Goal: Task Accomplishment & Management: Use online tool/utility

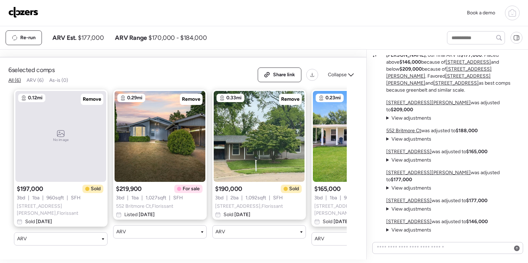
scroll to position [63, 0]
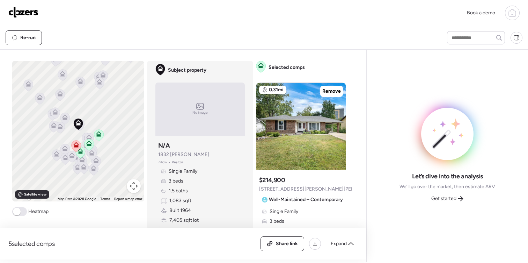
click at [513, 15] on icon at bounding box center [512, 13] width 8 height 8
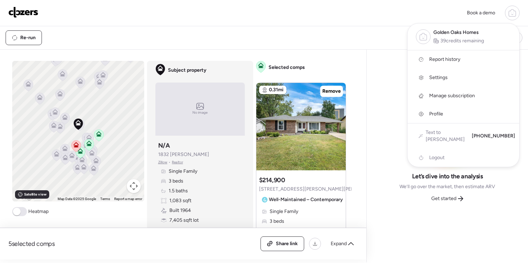
drag, startPoint x: 469, startPoint y: 34, endPoint x: 466, endPoint y: 43, distance: 9.6
click at [469, 34] on span "Golden Oaks Homes" at bounding box center [455, 32] width 45 height 7
click at [33, 14] on img at bounding box center [23, 12] width 30 height 11
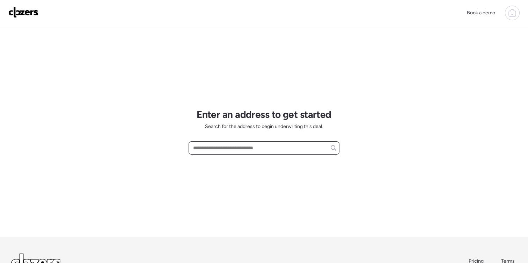
paste input "**********"
click at [237, 160] on span "145 Chateau Dr, Florissant, MO, 63031" at bounding box center [213, 160] width 45 height 7
type input "**********"
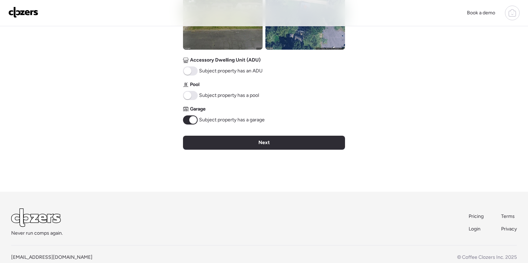
scroll to position [328, 0]
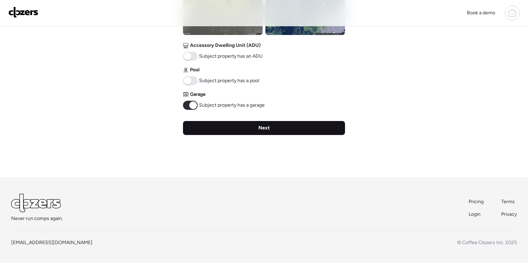
click at [245, 131] on div "Next" at bounding box center [264, 128] width 162 height 14
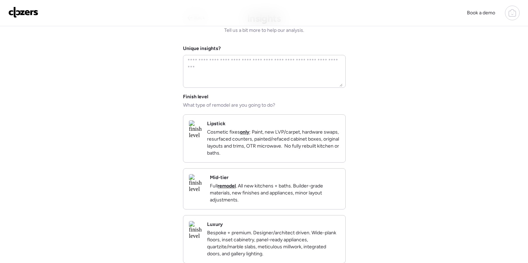
scroll to position [22, 0]
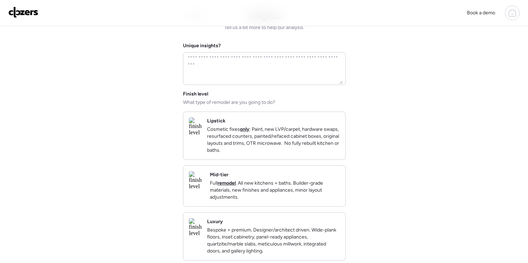
click at [273, 149] on p "Cosmetic fixes only : Paint, new LVP/carpet, hardware swaps, resurfaced counter…" at bounding box center [273, 140] width 133 height 28
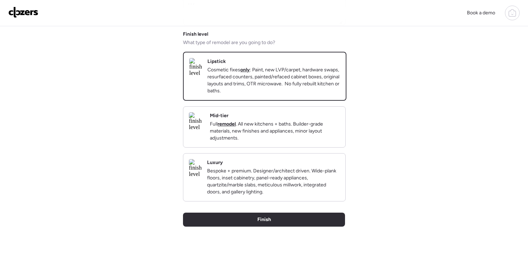
scroll to position [93, 0]
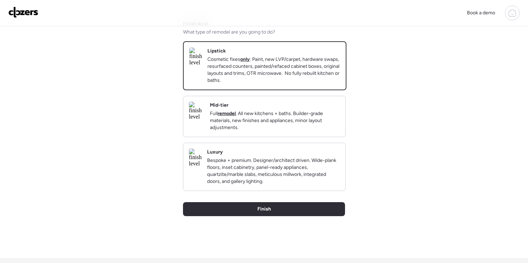
click at [278, 130] on p "Full remodel . All new kitchens + baths. Builder-grade materials, new finishes …" at bounding box center [275, 120] width 130 height 21
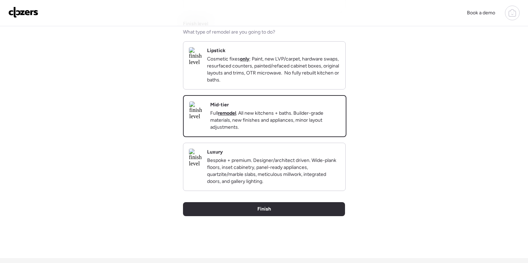
drag, startPoint x: 271, startPoint y: 218, endPoint x: 280, endPoint y: 219, distance: 8.4
click at [271, 216] on div "Finish" at bounding box center [264, 209] width 162 height 14
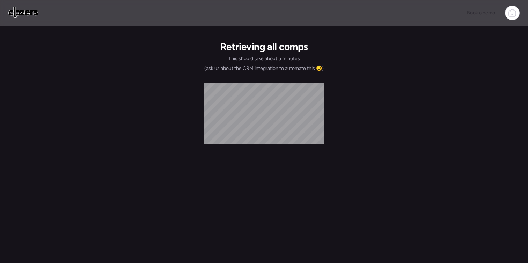
scroll to position [0, 0]
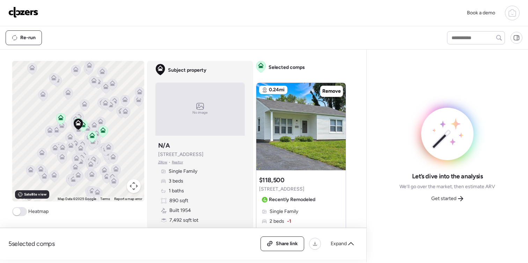
click at [21, 212] on span at bounding box center [19, 211] width 15 height 9
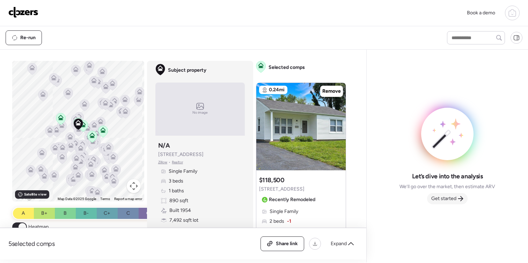
click at [442, 200] on span "Get started" at bounding box center [443, 198] width 25 height 7
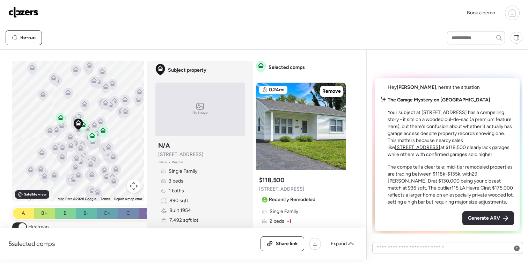
click at [494, 222] on div "Generate ARV" at bounding box center [488, 218] width 52 height 14
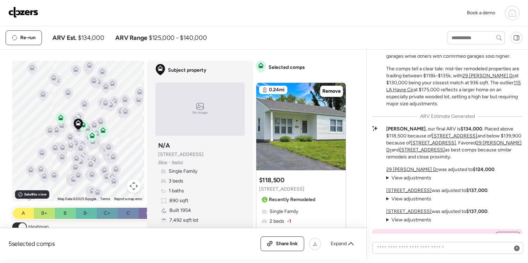
scroll to position [-27, 0]
click at [349, 242] on icon at bounding box center [351, 244] width 6 height 6
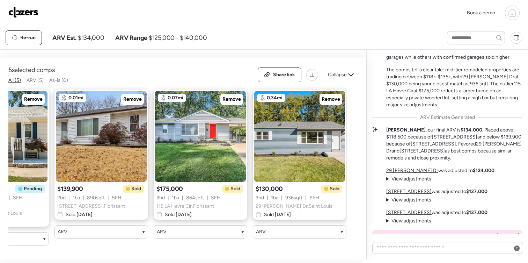
scroll to position [0, 159]
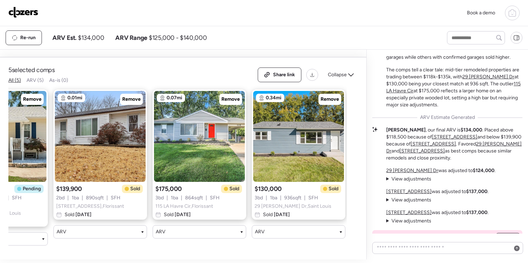
click at [344, 78] on span "Collapse" at bounding box center [337, 74] width 19 height 7
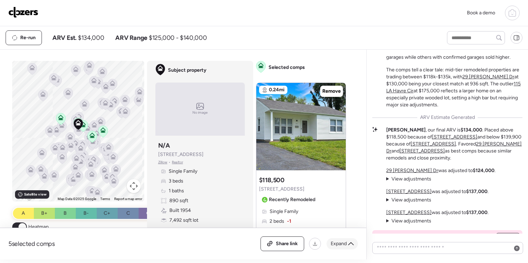
click at [352, 245] on icon at bounding box center [351, 244] width 6 height 6
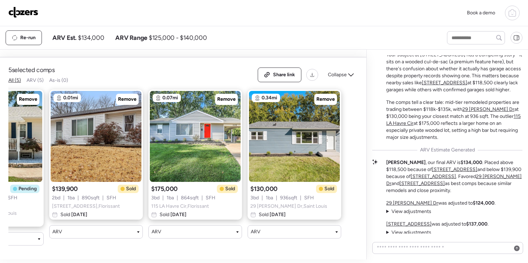
scroll to position [-68, 0]
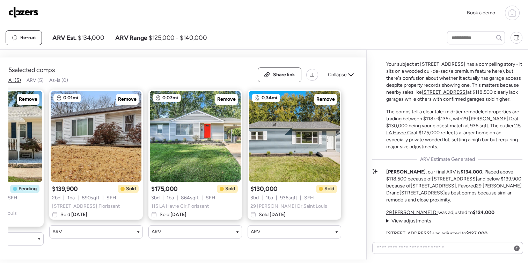
drag, startPoint x: 349, startPoint y: 82, endPoint x: 331, endPoint y: 91, distance: 19.7
click at [349, 78] on icon at bounding box center [351, 75] width 6 height 6
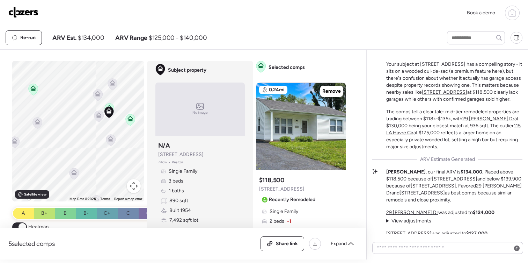
click at [110, 105] on icon at bounding box center [110, 108] width 6 height 6
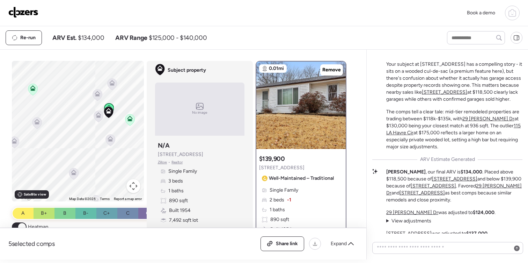
click at [132, 120] on icon at bounding box center [130, 119] width 6 height 6
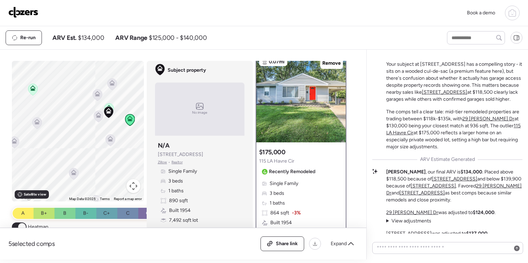
scroll to position [6, 0]
click at [29, 11] on img at bounding box center [23, 12] width 30 height 11
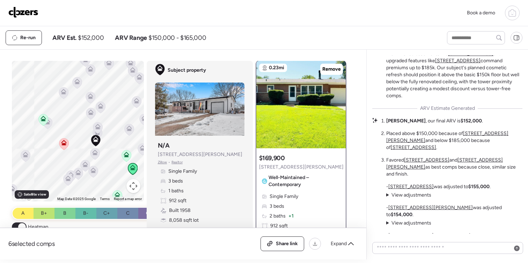
scroll to position [-71, 0]
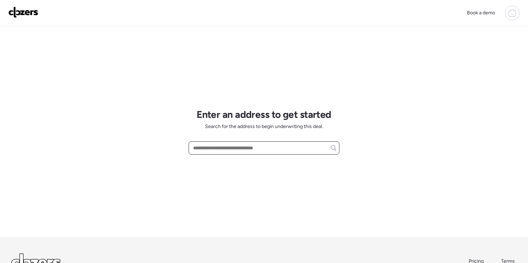
click at [263, 149] on input "text" at bounding box center [264, 148] width 145 height 10
paste input "**********"
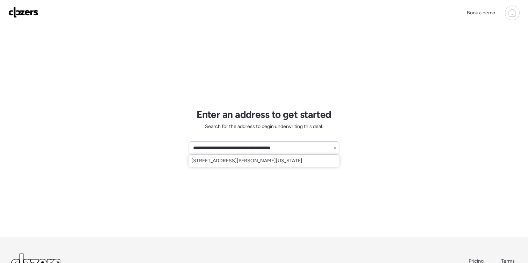
drag, startPoint x: 284, startPoint y: 161, endPoint x: 289, endPoint y: 163, distance: 6.0
click at [284, 161] on span "[STREET_ADDRESS][PERSON_NAME][US_STATE]" at bounding box center [246, 160] width 111 height 7
type input "**********"
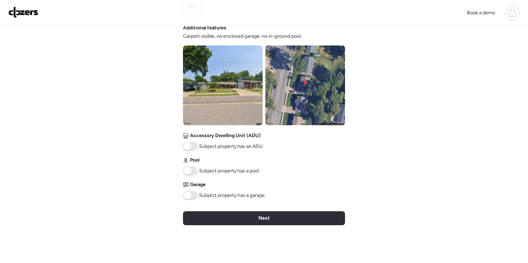
scroll to position [242, 0]
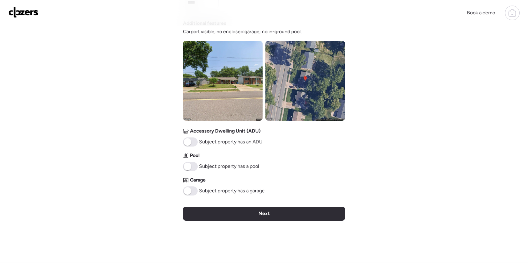
click at [312, 215] on div "Next" at bounding box center [264, 213] width 162 height 14
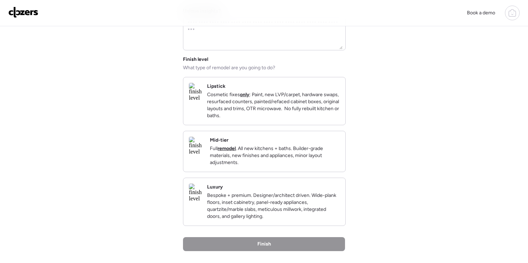
scroll to position [53, 0]
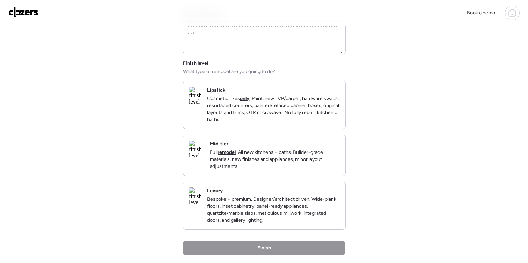
click at [273, 105] on p "Cosmetic fixes only : Paint, new LVP/carpet, hardware swaps, resurfaced counter…" at bounding box center [273, 109] width 133 height 28
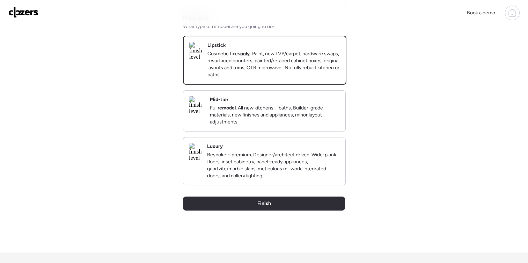
scroll to position [100, 0]
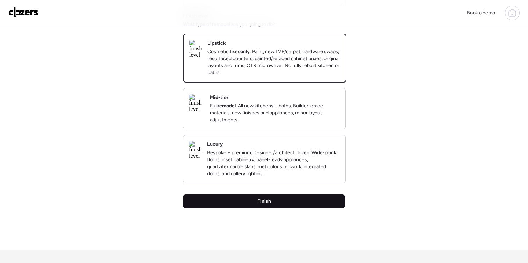
click at [290, 208] on div "Finish" at bounding box center [264, 201] width 162 height 14
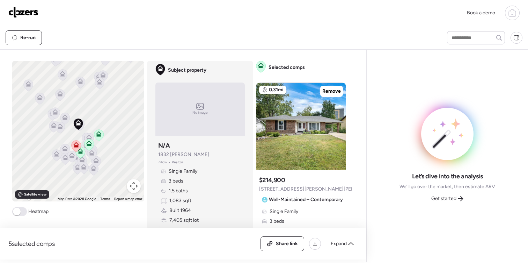
click at [458, 194] on div "Get started" at bounding box center [447, 198] width 41 height 11
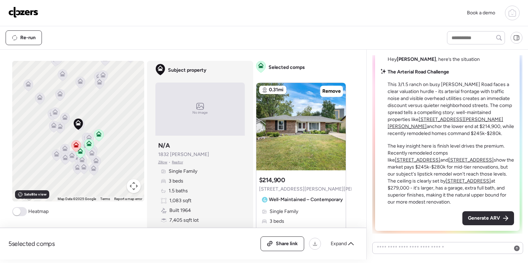
click at [496, 218] on span "Generate ARV" at bounding box center [484, 217] width 32 height 7
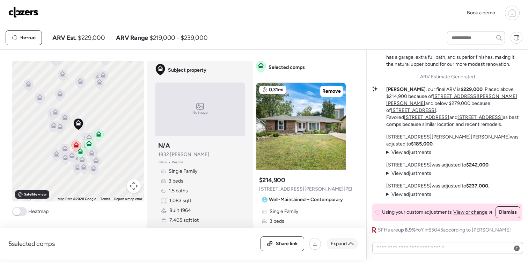
click at [347, 243] on div "Expand" at bounding box center [342, 243] width 31 height 11
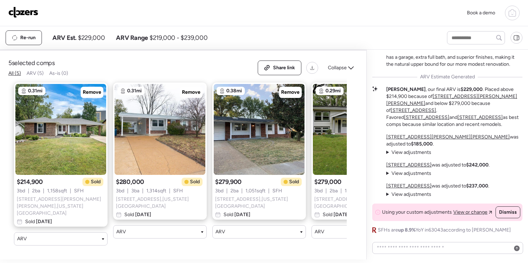
click at [346, 71] on span "Collapse" at bounding box center [337, 67] width 19 height 7
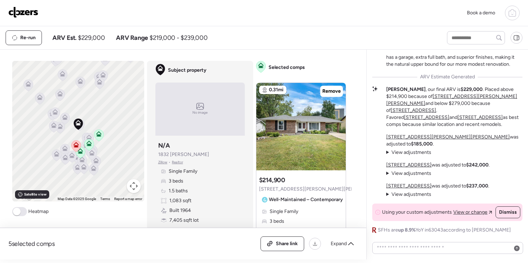
click at [24, 214] on span at bounding box center [19, 211] width 15 height 9
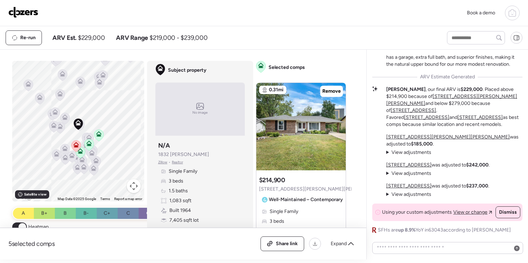
click at [25, 225] on span at bounding box center [23, 227] width 8 height 8
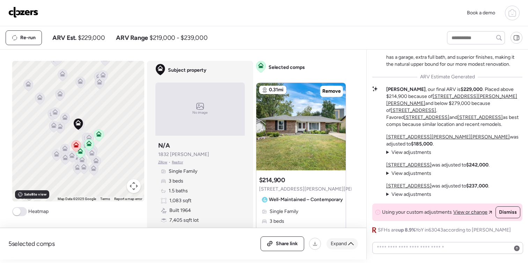
click at [345, 244] on span "Expand" at bounding box center [339, 243] width 16 height 7
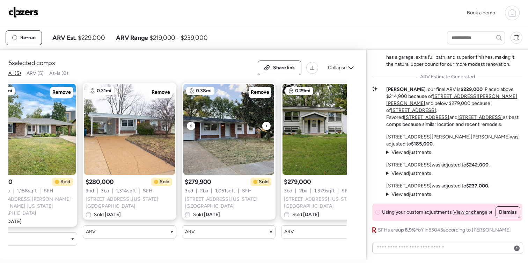
scroll to position [0, 31]
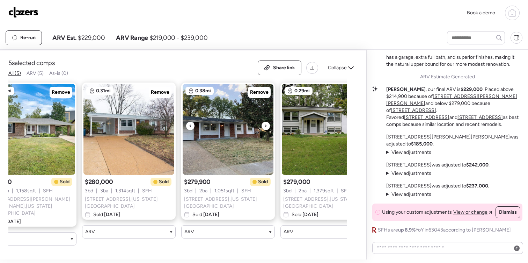
click at [266, 127] on icon at bounding box center [265, 125] width 1 height 2
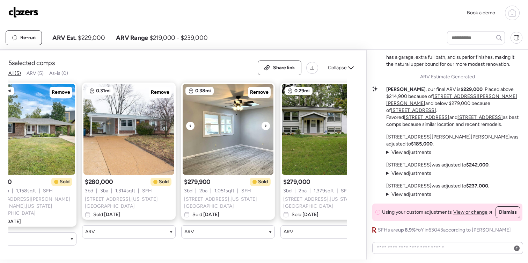
click at [265, 127] on icon at bounding box center [265, 125] width 1 height 2
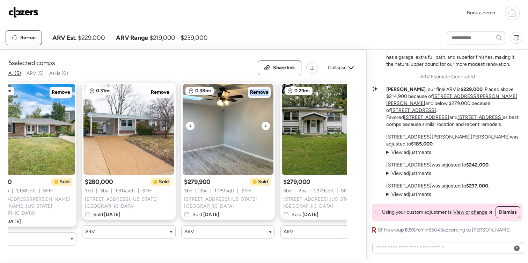
click at [265, 130] on icon at bounding box center [265, 126] width 3 height 8
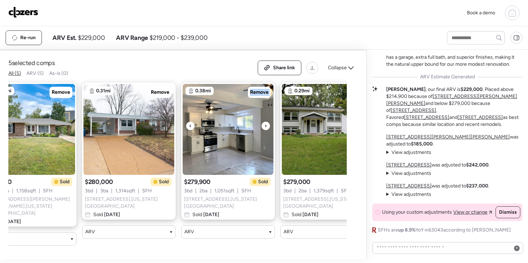
click at [265, 130] on icon at bounding box center [265, 126] width 3 height 8
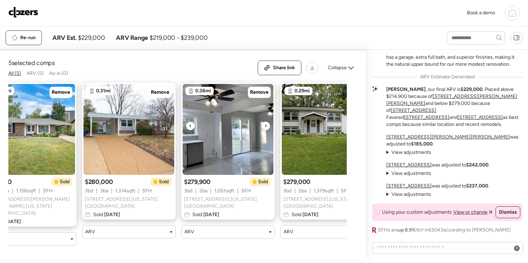
click at [265, 130] on icon at bounding box center [265, 126] width 3 height 8
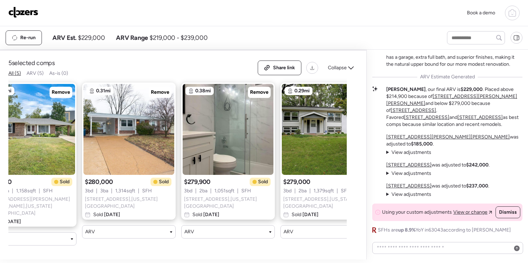
click at [350, 71] on icon at bounding box center [351, 68] width 6 height 6
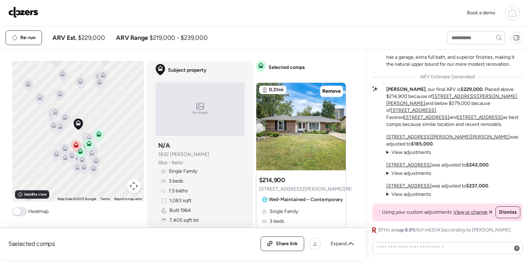
click at [353, 240] on div "Expand" at bounding box center [342, 243] width 31 height 11
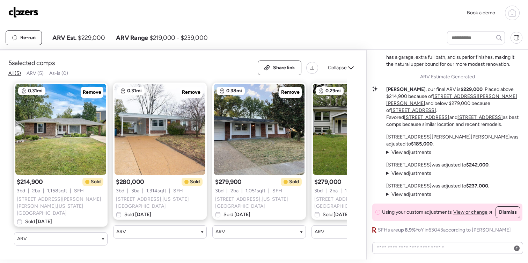
click at [350, 69] on icon at bounding box center [351, 67] width 6 height 3
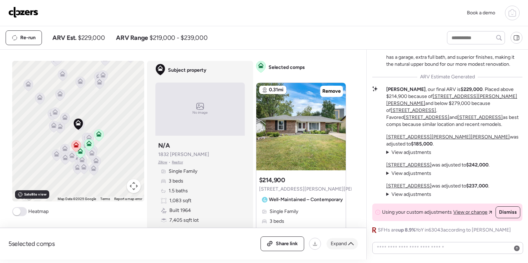
click at [341, 242] on span "Expand" at bounding box center [339, 243] width 16 height 7
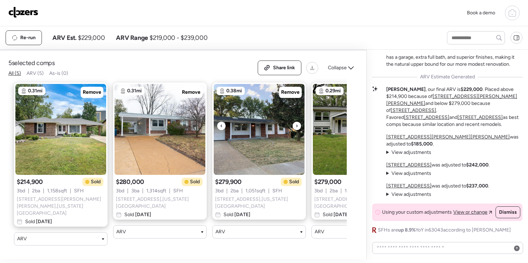
click at [293, 130] on div at bounding box center [297, 126] width 8 height 8
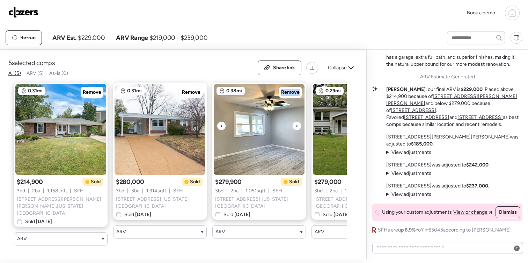
click at [293, 130] on div at bounding box center [297, 126] width 8 height 8
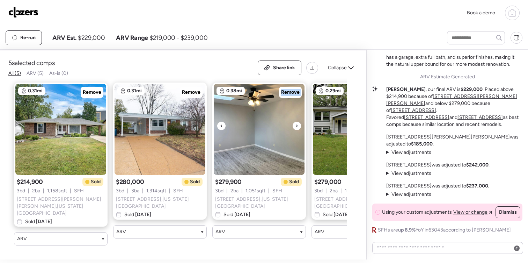
click at [293, 130] on div at bounding box center [297, 126] width 8 height 8
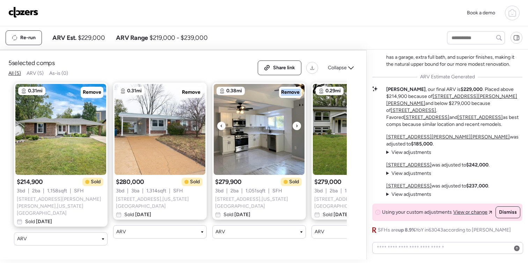
click at [293, 130] on div at bounding box center [297, 126] width 8 height 8
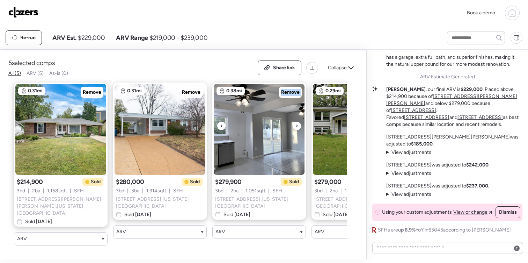
click at [293, 130] on div at bounding box center [297, 126] width 8 height 8
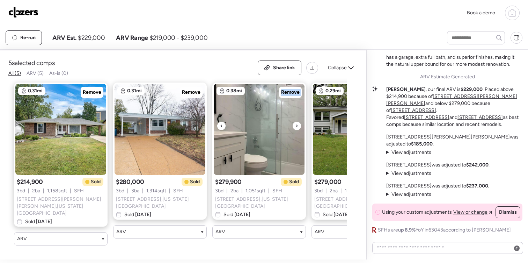
click at [293, 130] on div at bounding box center [297, 126] width 8 height 8
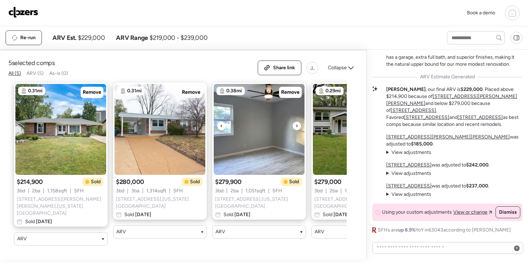
click at [293, 130] on div at bounding box center [297, 126] width 8 height 8
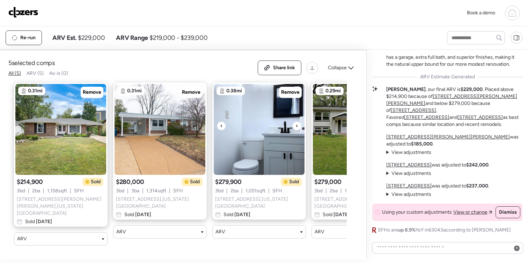
click at [293, 130] on div at bounding box center [297, 126] width 8 height 8
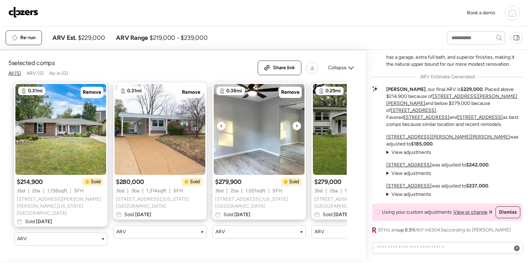
click at [293, 130] on div at bounding box center [297, 126] width 8 height 8
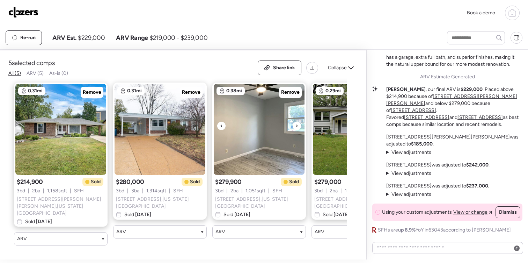
click at [293, 130] on div at bounding box center [297, 126] width 8 height 8
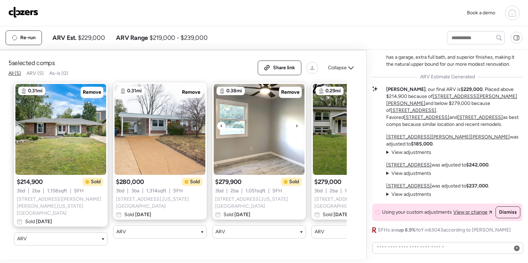
click at [293, 130] on div at bounding box center [297, 126] width 8 height 8
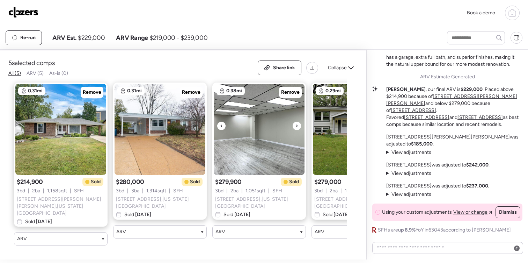
click at [293, 130] on div at bounding box center [297, 126] width 8 height 8
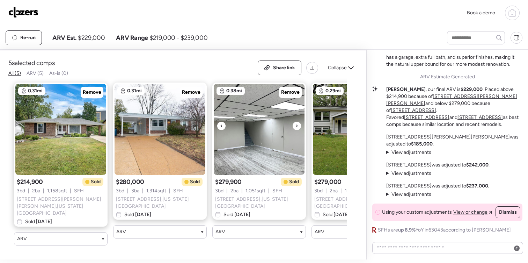
click at [293, 130] on div at bounding box center [297, 126] width 8 height 8
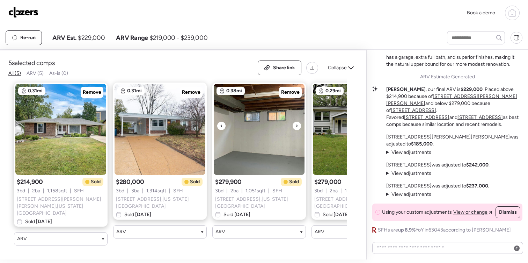
click at [293, 130] on div at bounding box center [297, 126] width 8 height 8
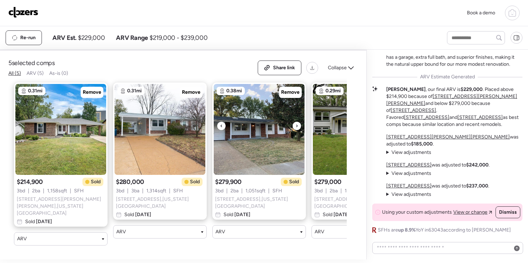
click at [293, 130] on div at bounding box center [297, 126] width 8 height 8
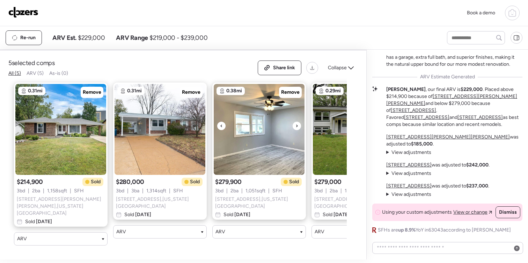
click at [220, 130] on icon at bounding box center [221, 126] width 3 height 8
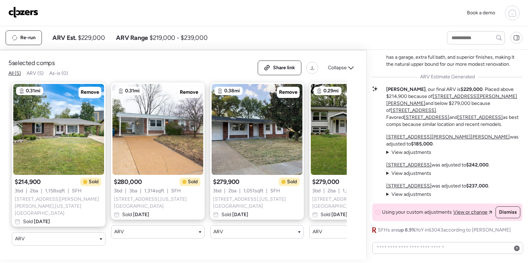
scroll to position [0, 0]
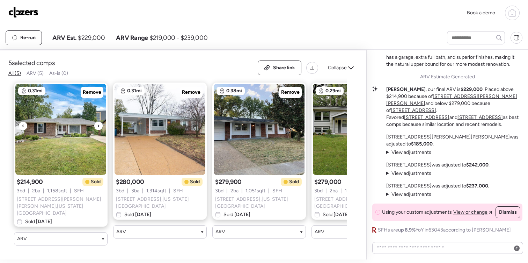
click at [99, 130] on icon at bounding box center [98, 126] width 3 height 8
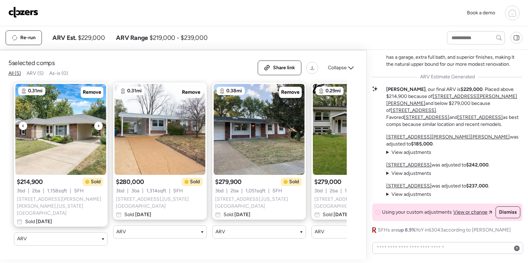
click at [99, 130] on icon at bounding box center [98, 126] width 3 height 8
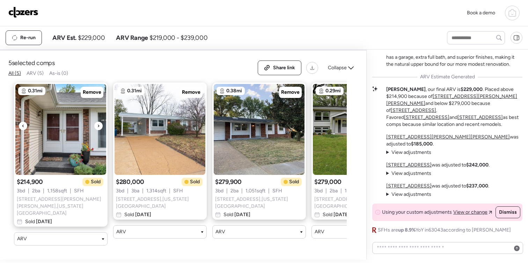
click at [99, 130] on icon at bounding box center [98, 126] width 3 height 8
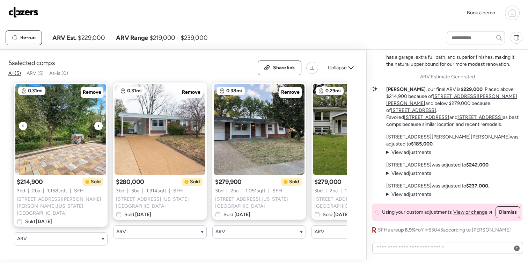
click at [99, 130] on icon at bounding box center [98, 126] width 3 height 8
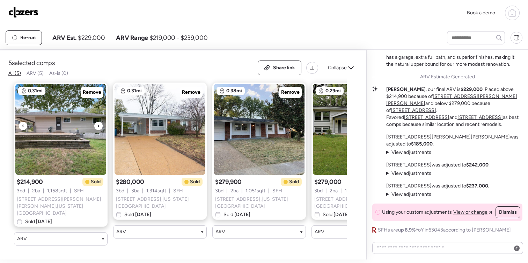
click at [99, 130] on icon at bounding box center [98, 126] width 3 height 8
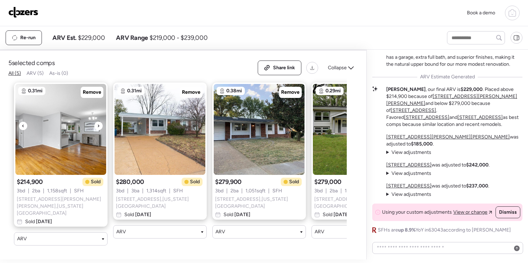
click at [99, 130] on icon at bounding box center [98, 126] width 3 height 8
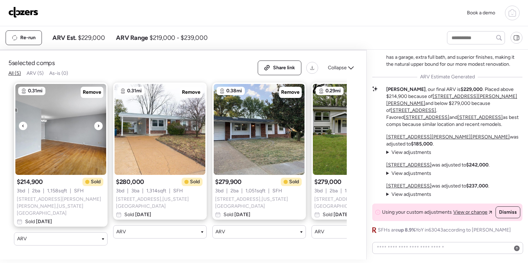
click at [99, 130] on icon at bounding box center [98, 126] width 3 height 8
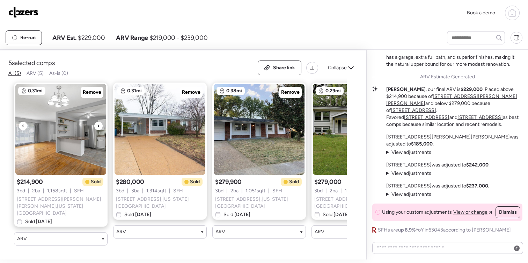
click at [99, 130] on icon at bounding box center [98, 126] width 3 height 8
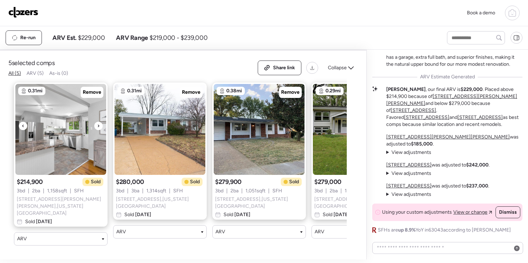
click at [99, 130] on icon at bounding box center [98, 126] width 3 height 8
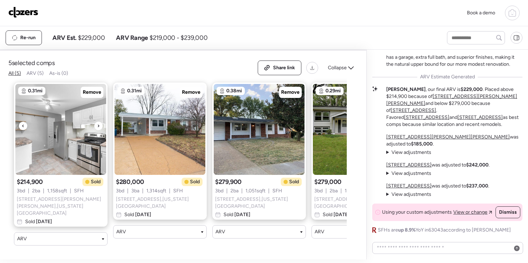
click at [99, 130] on icon at bounding box center [98, 126] width 3 height 8
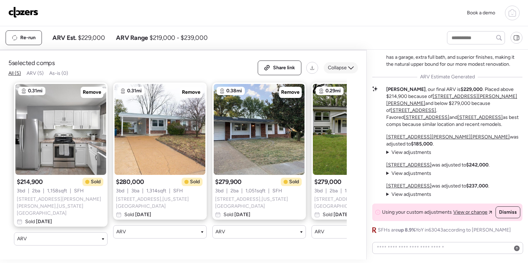
click at [346, 71] on span "Collapse" at bounding box center [337, 67] width 19 height 7
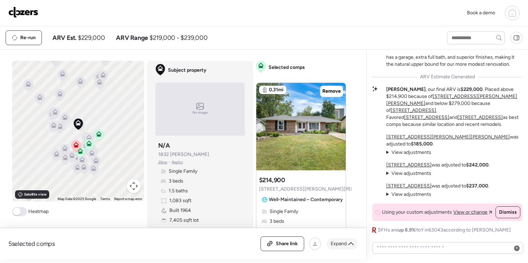
click at [347, 246] on div "Expand" at bounding box center [342, 243] width 31 height 11
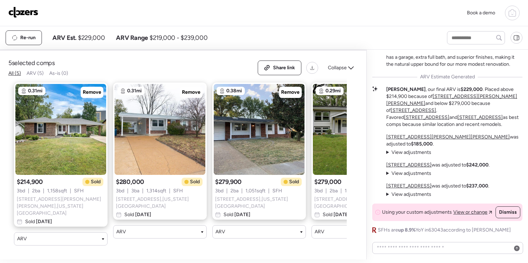
click at [349, 71] on icon at bounding box center [351, 68] width 6 height 6
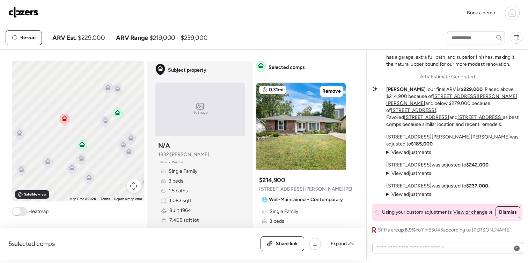
click at [83, 143] on icon at bounding box center [81, 142] width 5 height 3
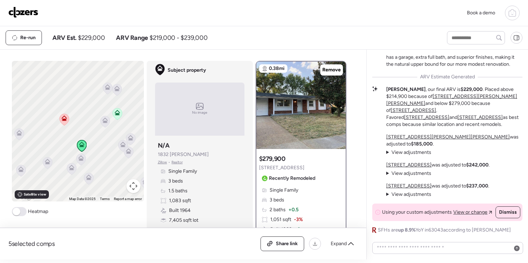
click at [117, 112] on icon at bounding box center [118, 113] width 6 height 6
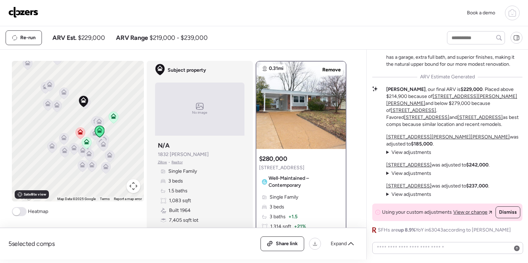
click at [113, 117] on icon at bounding box center [113, 117] width 5 height 2
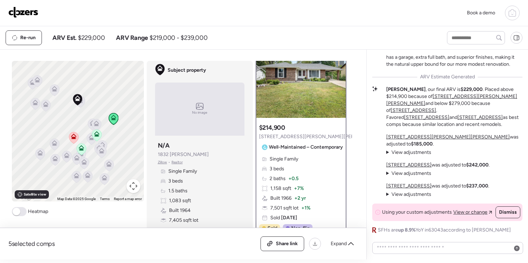
scroll to position [33, 0]
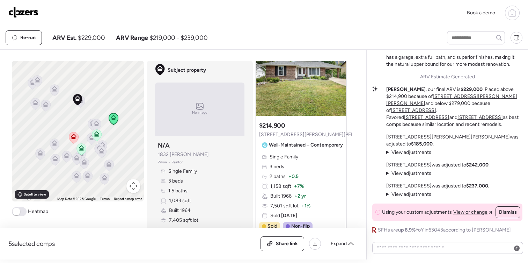
click at [417, 153] on span "View adjustments" at bounding box center [411, 152] width 40 height 6
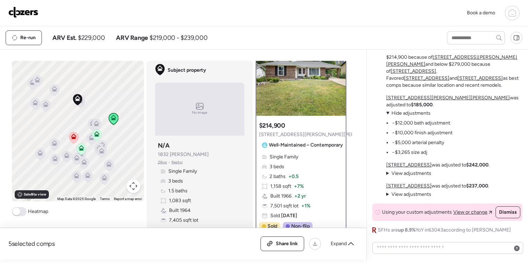
click at [419, 112] on span "Hide adjustments" at bounding box center [410, 113] width 39 height 6
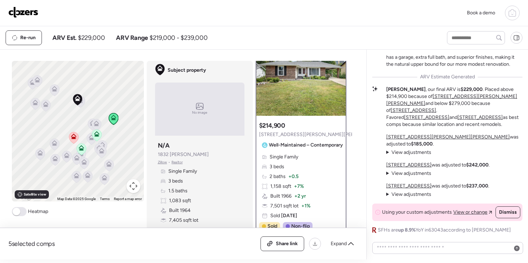
click at [417, 151] on span "View adjustments" at bounding box center [411, 152] width 40 height 6
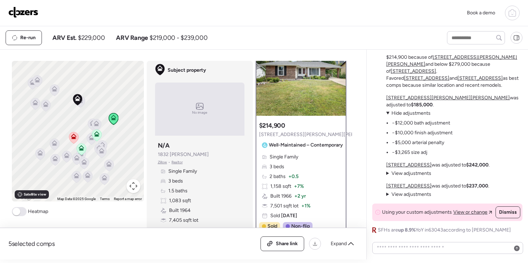
click at [416, 111] on span "Hide adjustments" at bounding box center [410, 113] width 39 height 6
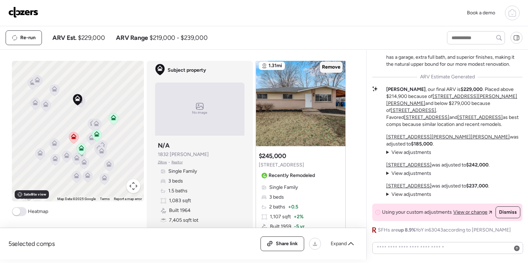
scroll to position [1333, 0]
click at [336, 95] on icon at bounding box center [337, 99] width 3 height 8
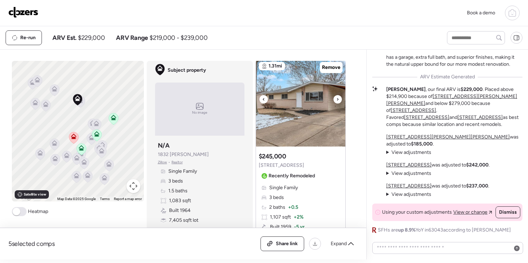
click at [336, 95] on icon at bounding box center [337, 99] width 3 height 8
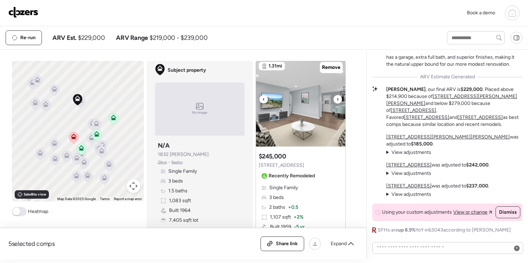
click at [336, 95] on icon at bounding box center [337, 99] width 3 height 8
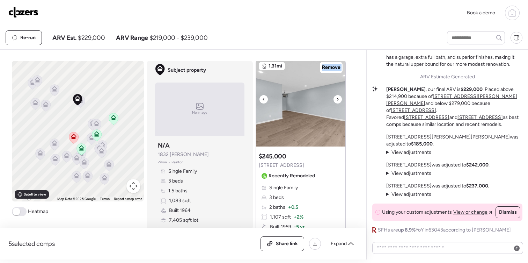
click at [336, 95] on icon at bounding box center [337, 99] width 3 height 8
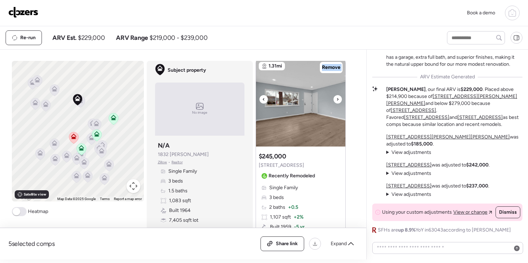
click at [336, 95] on icon at bounding box center [337, 99] width 3 height 8
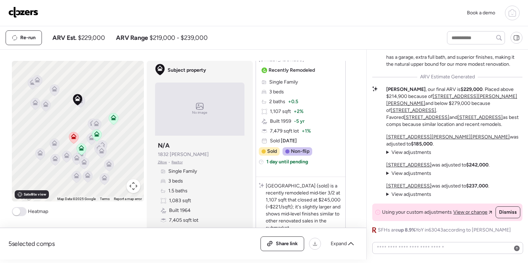
scroll to position [1447, 0]
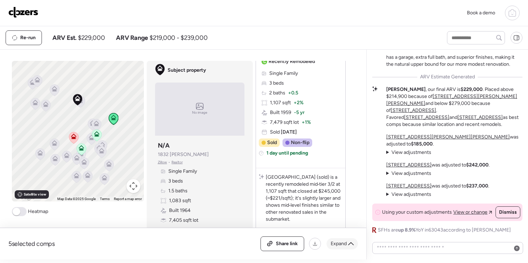
click at [343, 240] on span "Expand" at bounding box center [339, 243] width 16 height 7
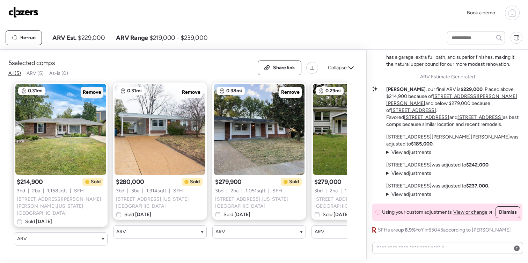
click at [93, 96] on span "Remove" at bounding box center [92, 92] width 19 height 7
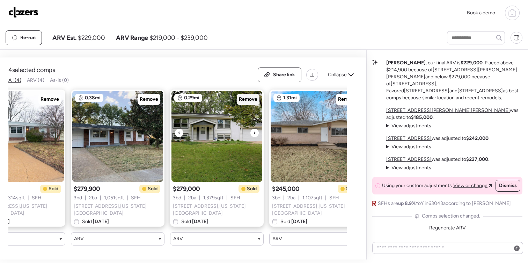
scroll to position [1410, 0]
click at [244, 103] on span "Remove" at bounding box center [248, 99] width 19 height 7
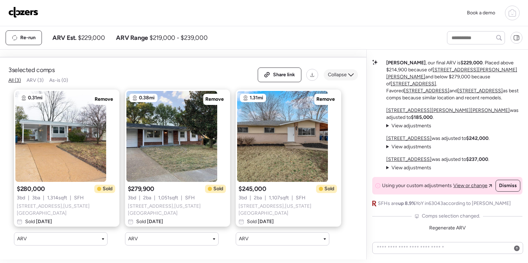
click at [344, 78] on span "Collapse" at bounding box center [337, 74] width 19 height 7
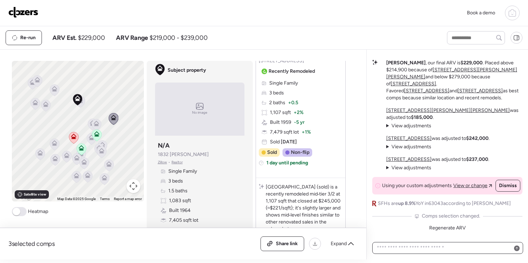
click at [455, 248] on textarea at bounding box center [447, 248] width 145 height 10
click at [445, 228] on span "Regenerate ARV" at bounding box center [447, 228] width 37 height 6
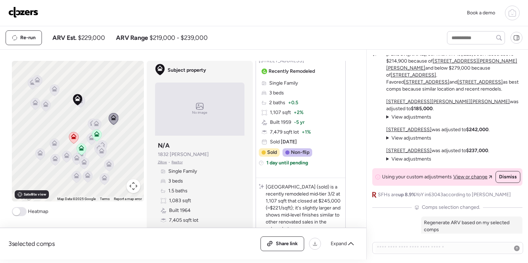
scroll to position [0, 0]
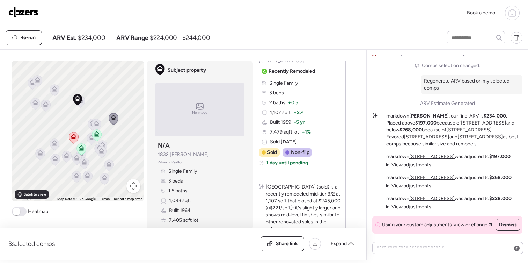
click at [420, 165] on span "View adjustments" at bounding box center [411, 165] width 40 height 6
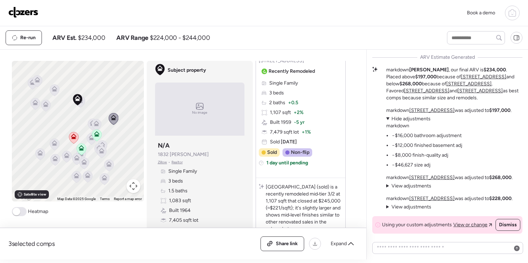
click at [422, 118] on span "Hide adjustments" at bounding box center [410, 119] width 39 height 6
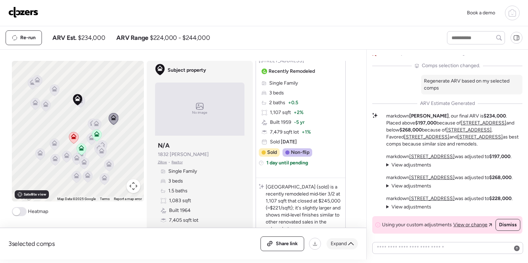
click at [342, 246] on span "Expand" at bounding box center [339, 243] width 16 height 7
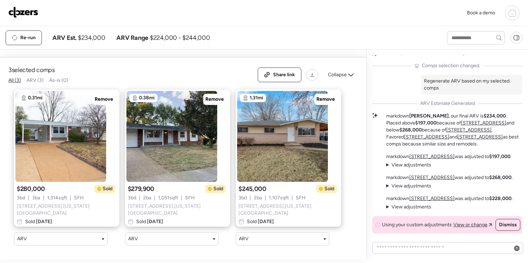
click at [412, 164] on span "View adjustments" at bounding box center [411, 165] width 40 height 6
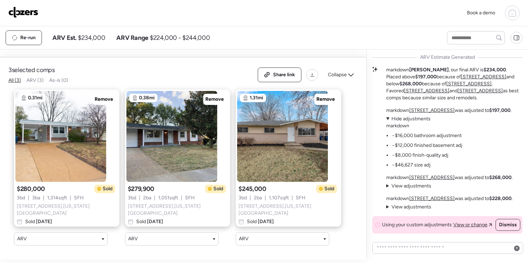
click at [409, 117] on span "Hide adjustments" at bounding box center [410, 119] width 39 height 6
